Goal: Find contact information: Obtain details needed to contact an individual or organization

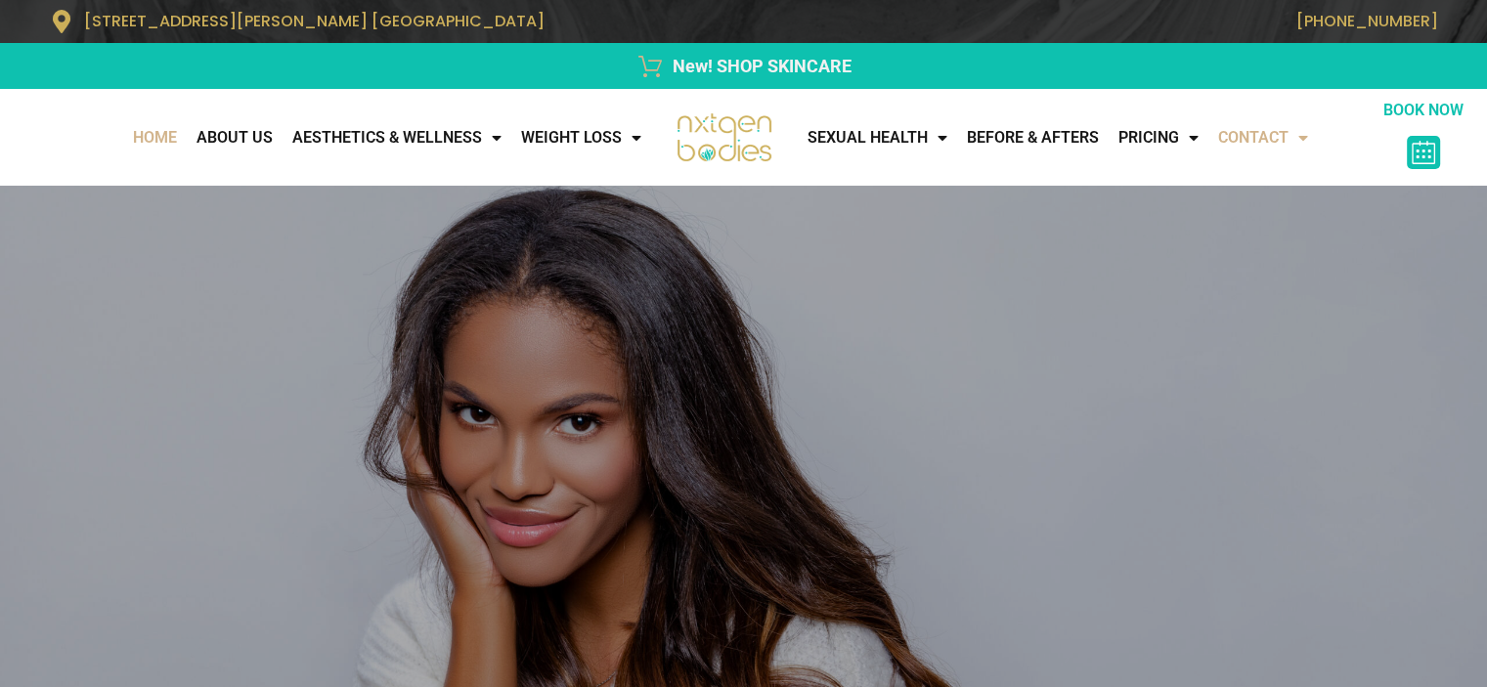
click at [1285, 140] on link "CONTACT" at bounding box center [1264, 137] width 110 height 39
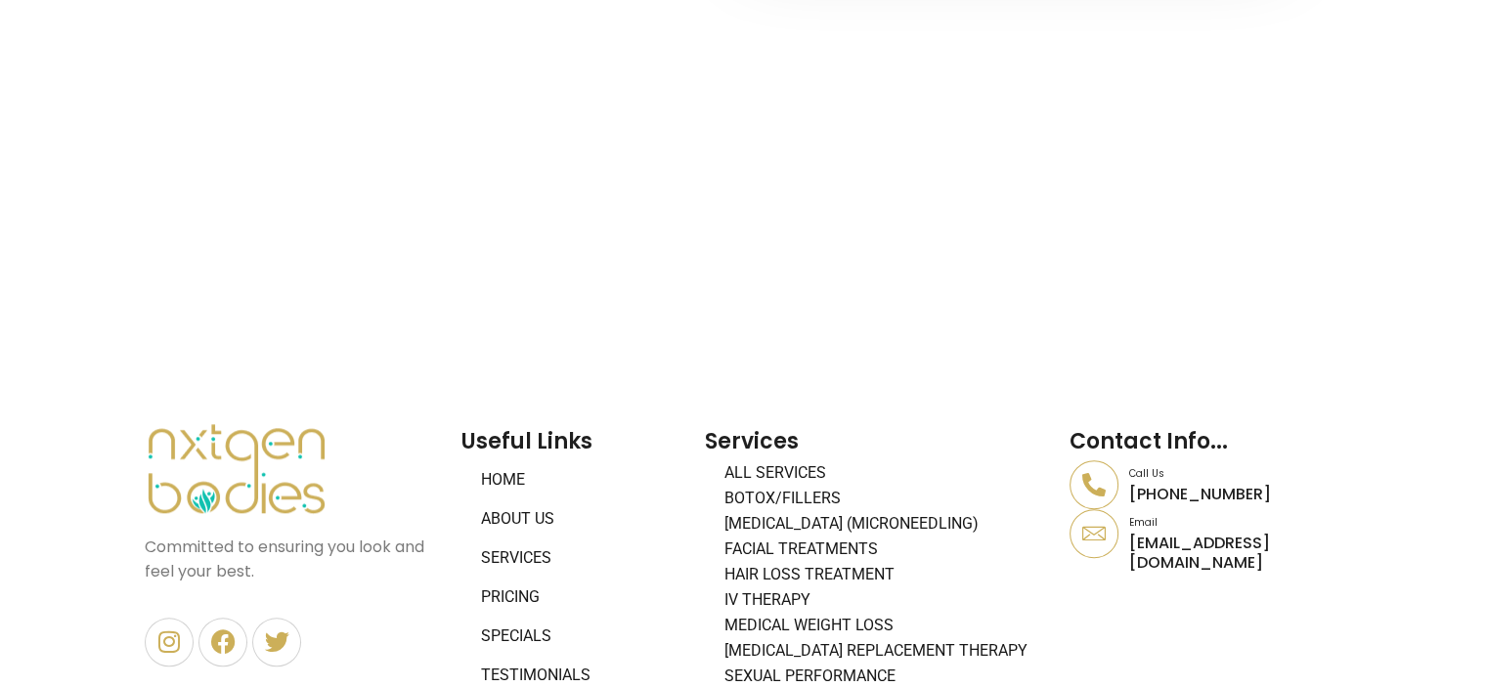
scroll to position [1677, 0]
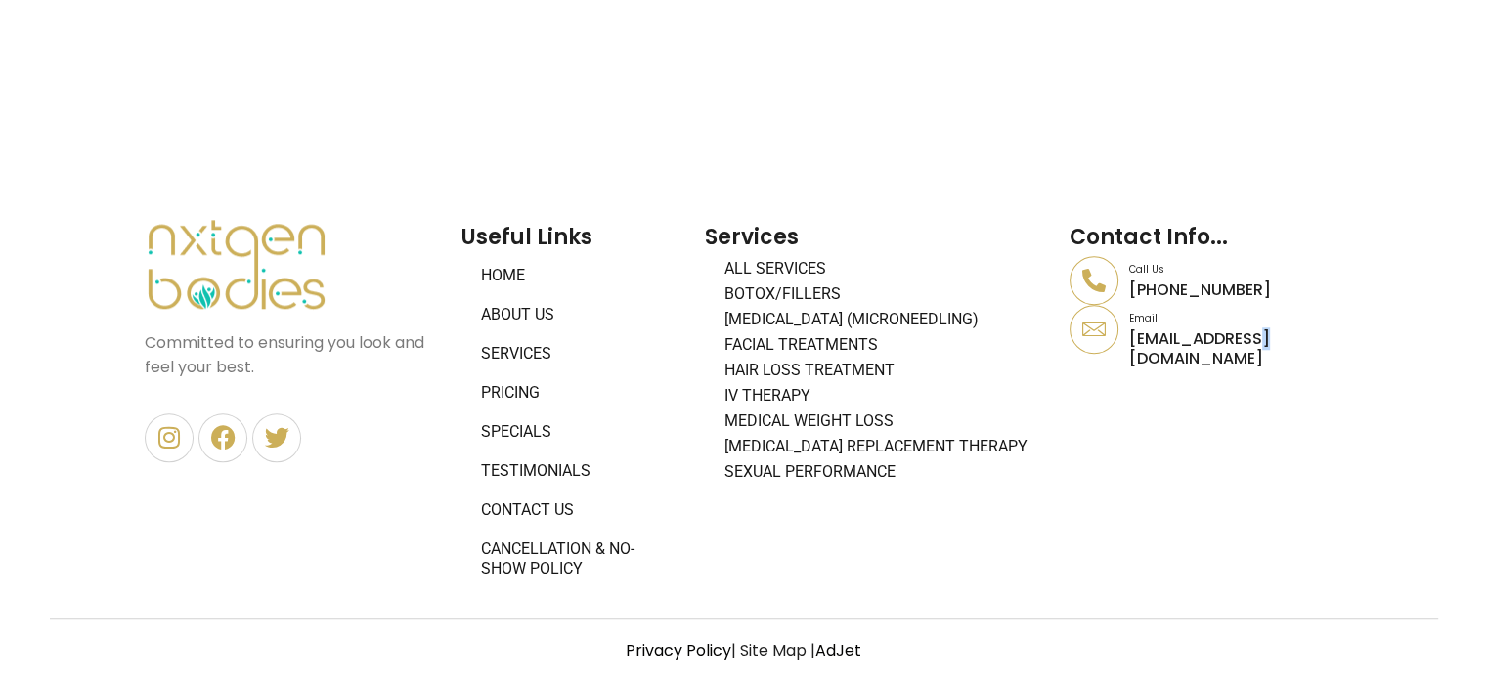
click at [1251, 341] on p "[EMAIL_ADDRESS][DOMAIN_NAME]" at bounding box center [1236, 348] width 213 height 37
copy footer "[EMAIL_ADDRESS][DOMAIN_NAME]"
